Goal: Task Accomplishment & Management: Manage account settings

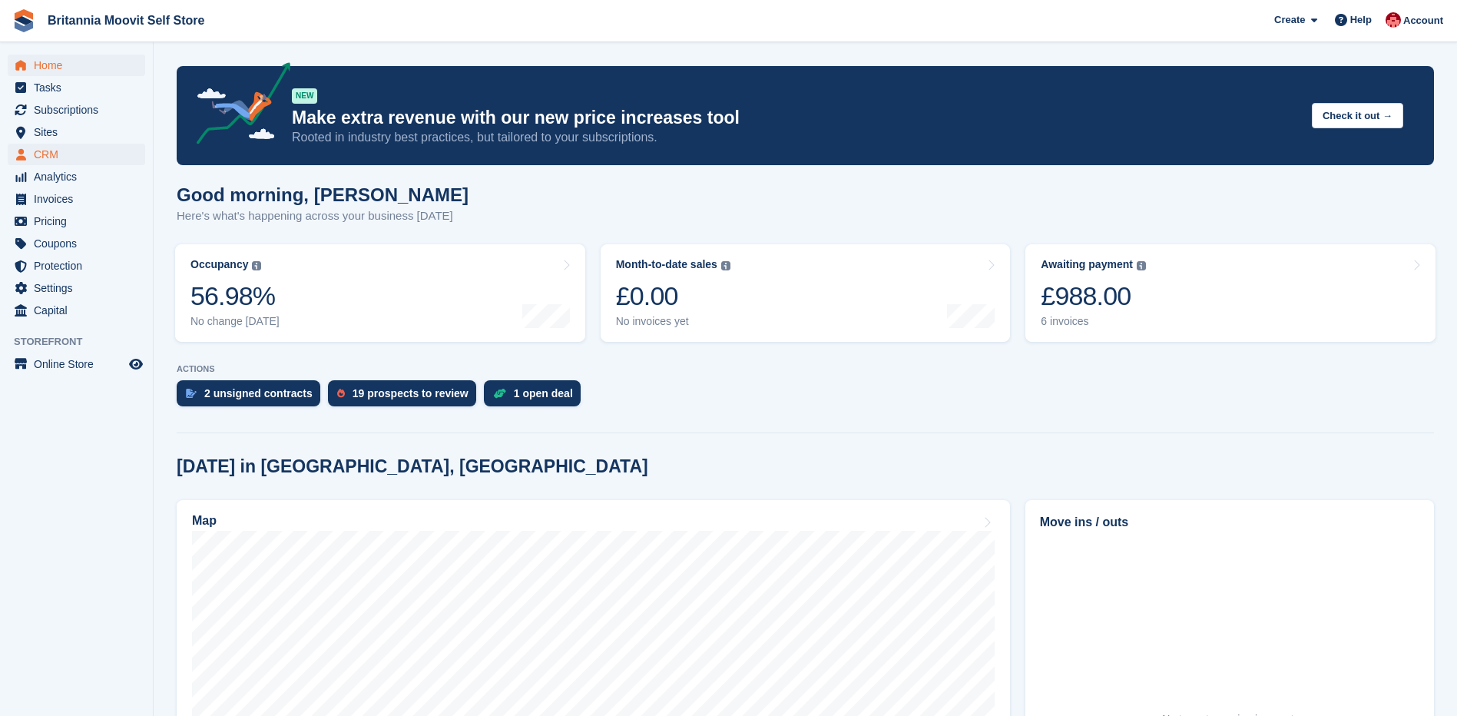
scroll to position [247, 0]
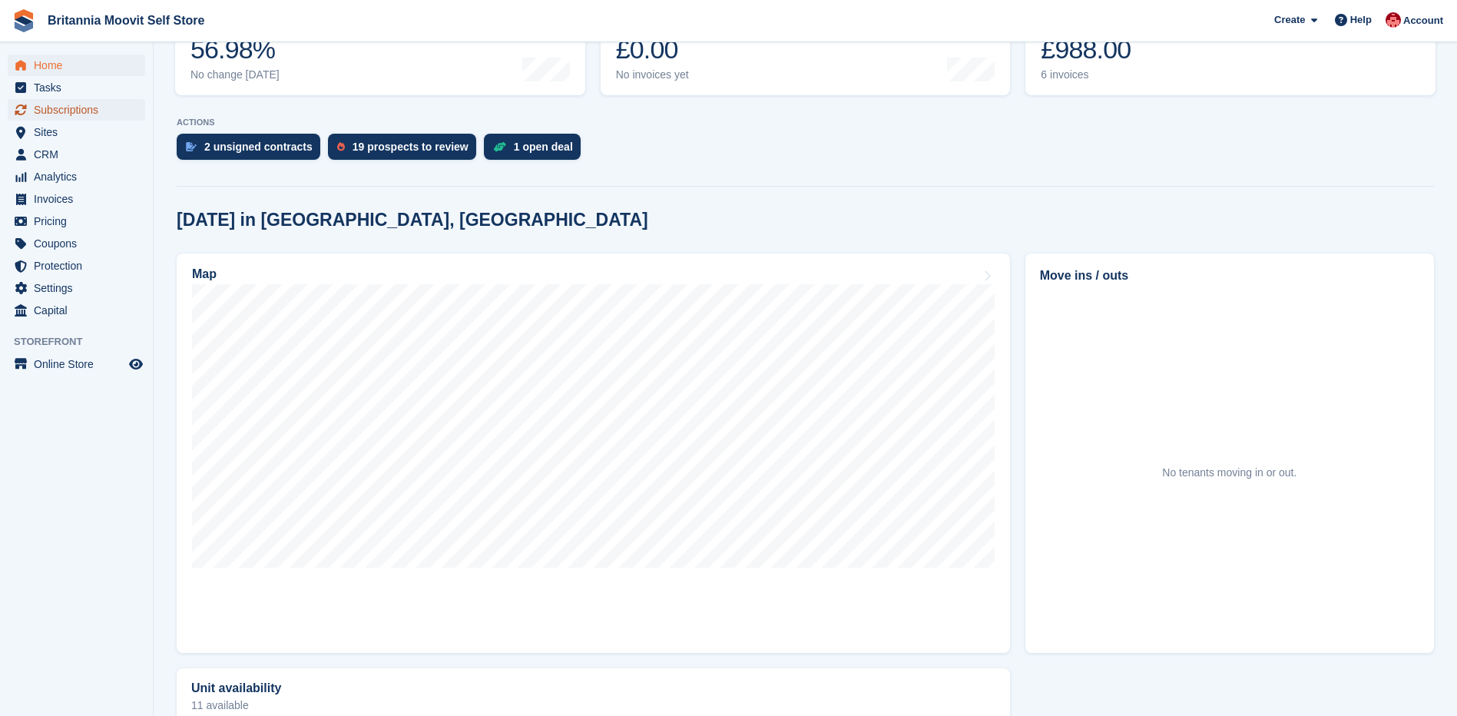
click at [65, 111] on span "Subscriptions" at bounding box center [80, 110] width 92 height 22
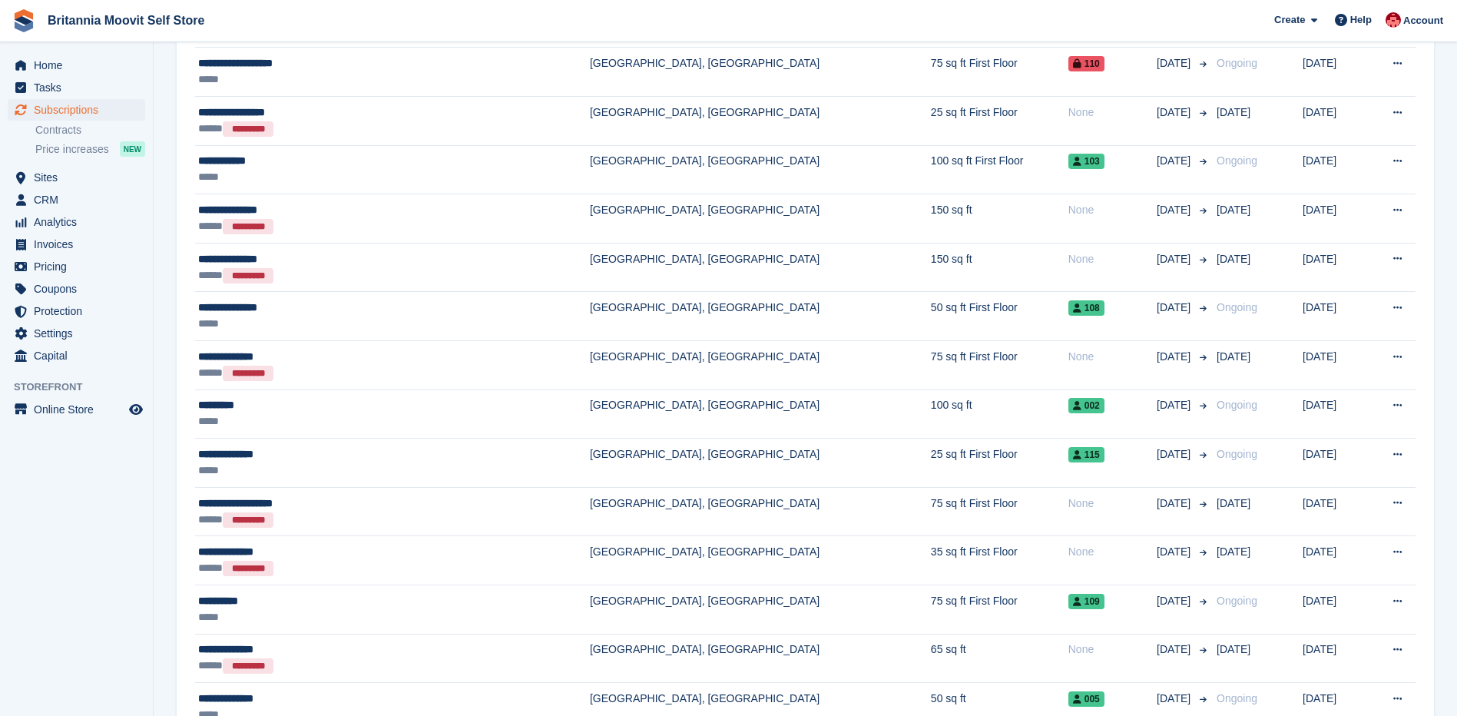
scroll to position [361, 0]
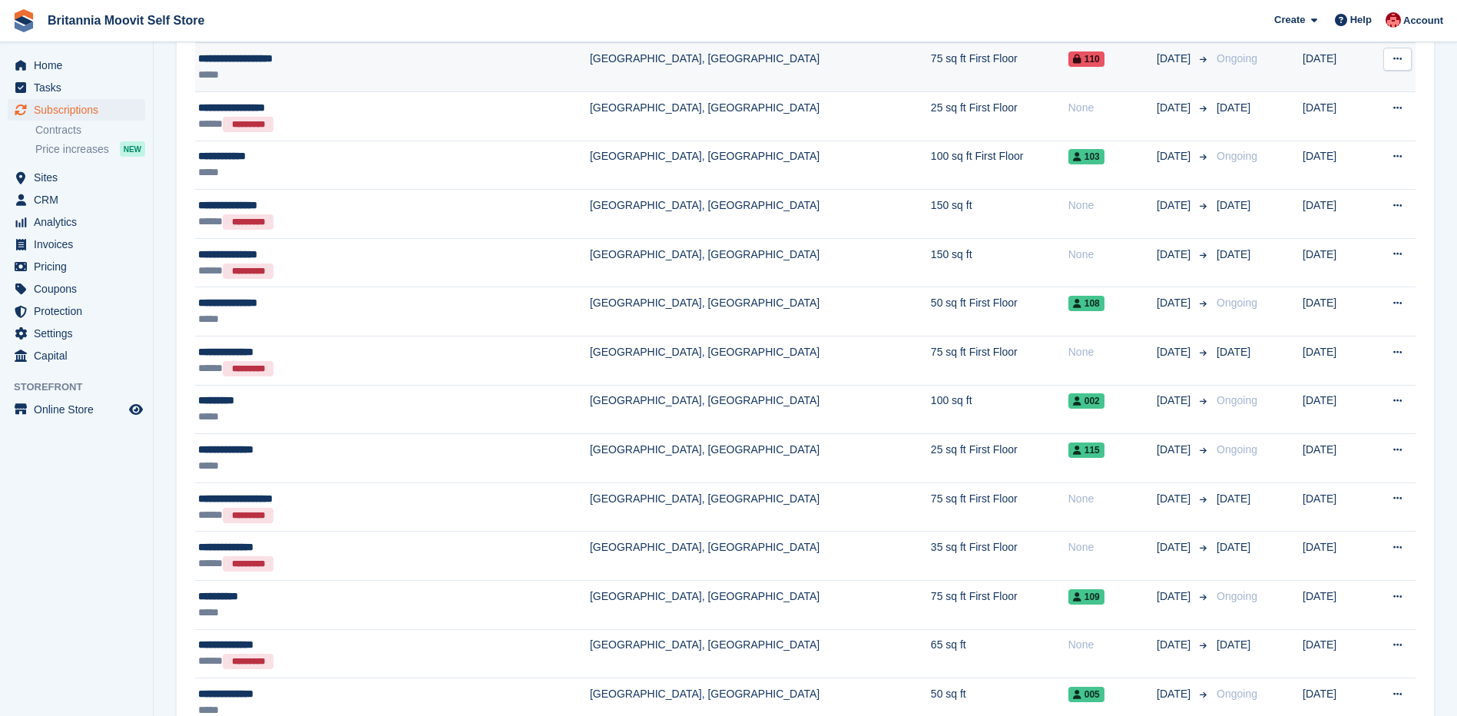
click at [308, 69] on div "*****" at bounding box center [329, 75] width 263 height 16
